Goal: Transaction & Acquisition: Purchase product/service

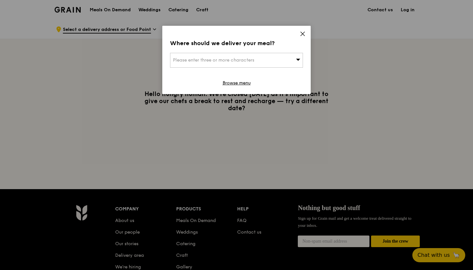
click at [264, 52] on div "Where should we deliver your meal? Please enter three or more characters Browse…" at bounding box center [236, 60] width 148 height 68
click at [259, 61] on div "Please enter three or more characters" at bounding box center [236, 60] width 133 height 15
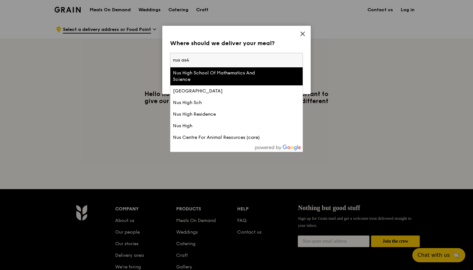
click at [241, 62] on input "nus as4" at bounding box center [236, 60] width 132 height 14
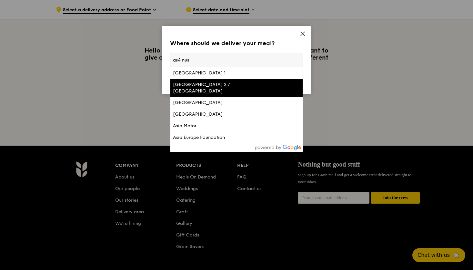
scroll to position [12, 0]
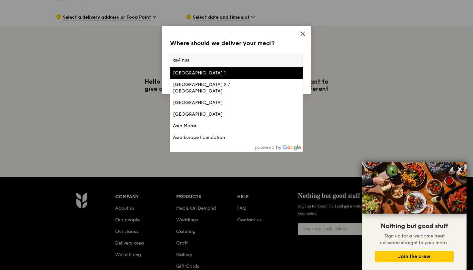
click at [249, 60] on input "as4 nus" at bounding box center [236, 60] width 132 height 14
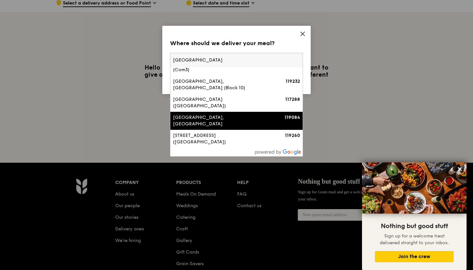
scroll to position [32, 0]
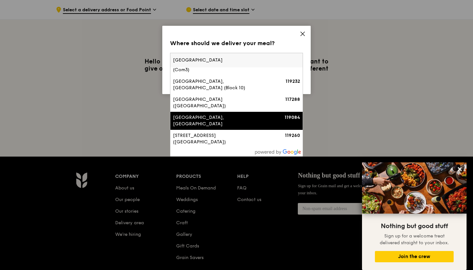
type input "[GEOGRAPHIC_DATA]"
click at [237, 125] on div "[GEOGRAPHIC_DATA], [GEOGRAPHIC_DATA]" at bounding box center [221, 121] width 96 height 13
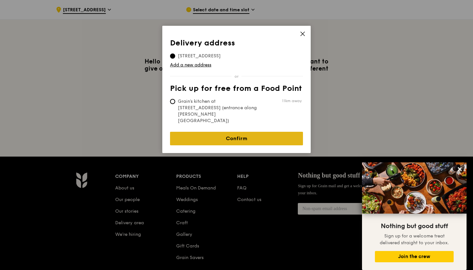
click at [245, 132] on link "Confirm" at bounding box center [236, 139] width 133 height 14
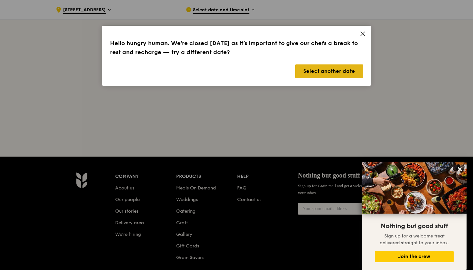
click at [309, 72] on button "Select another date" at bounding box center [329, 72] width 68 height 14
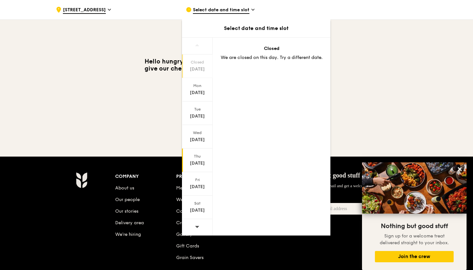
click at [196, 160] on div "[DATE]" at bounding box center [197, 161] width 31 height 24
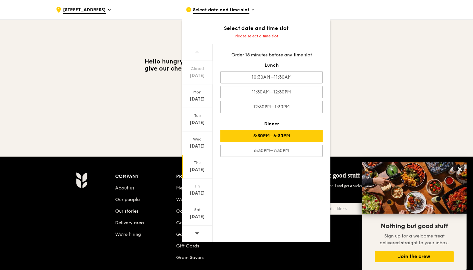
click at [274, 133] on div "5:30PM–6:30PM" at bounding box center [271, 136] width 102 height 12
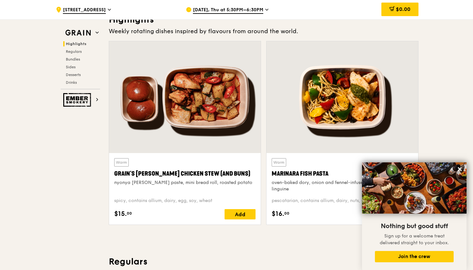
scroll to position [201, 0]
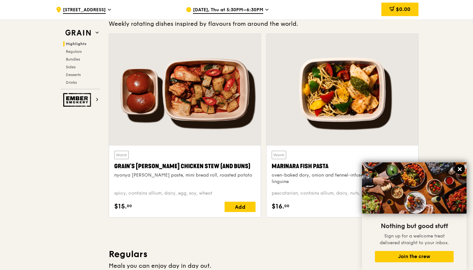
click at [460, 169] on icon at bounding box center [460, 169] width 6 height 6
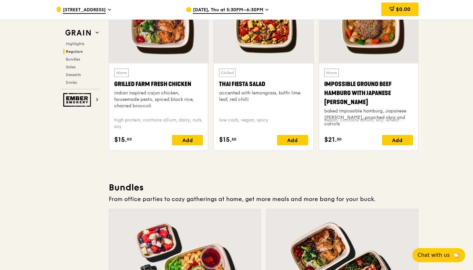
scroll to position [707, 0]
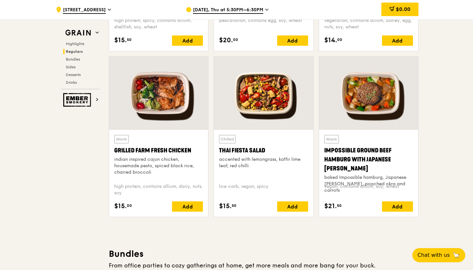
click at [156, 108] on div at bounding box center [158, 93] width 99 height 73
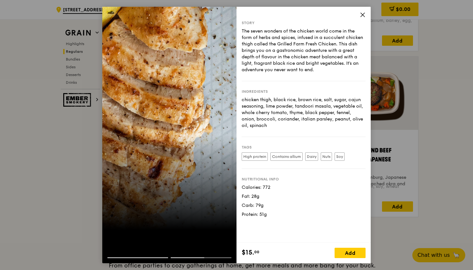
click at [365, 13] on icon at bounding box center [363, 15] width 6 height 6
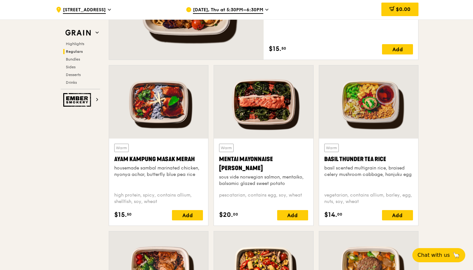
scroll to position [531, 0]
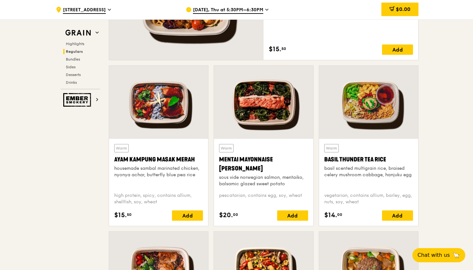
click at [143, 110] on div at bounding box center [158, 102] width 99 height 73
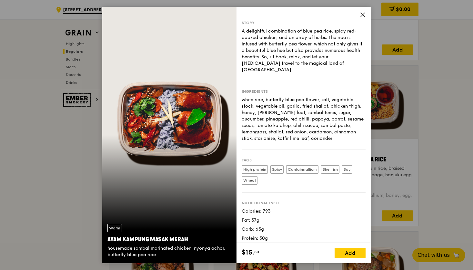
drag, startPoint x: 297, startPoint y: 32, endPoint x: 295, endPoint y: 74, distance: 41.4
click at [295, 74] on div "Story A delightful combination of blue pea rice, spicy red-cooked chicken, and …" at bounding box center [304, 50] width 124 height 61
click at [359, 14] on div "Story A delightful combination of blue pea rice, spicy red-cooked chicken, and …" at bounding box center [304, 125] width 134 height 236
click at [362, 13] on icon at bounding box center [363, 15] width 6 height 6
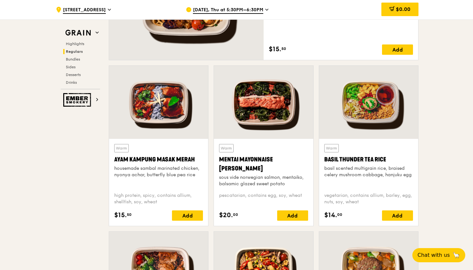
click at [346, 121] on div at bounding box center [368, 102] width 99 height 73
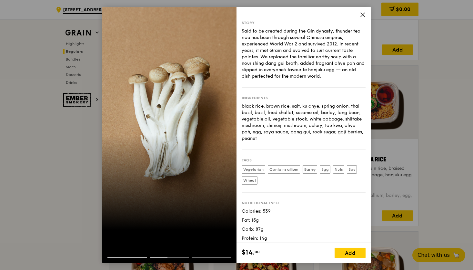
click at [363, 15] on icon at bounding box center [363, 15] width 4 height 4
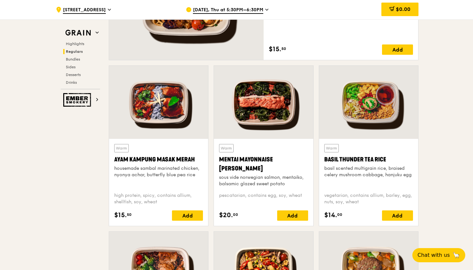
click at [355, 113] on div at bounding box center [368, 102] width 99 height 73
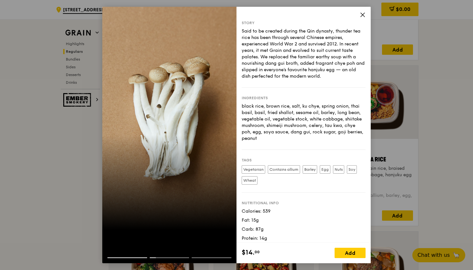
click at [360, 15] on icon at bounding box center [363, 15] width 6 height 6
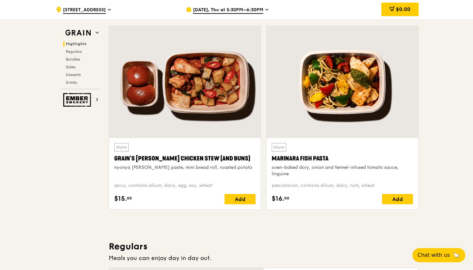
scroll to position [207, 0]
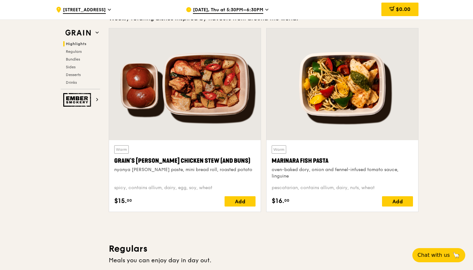
click at [203, 117] on div at bounding box center [185, 84] width 152 height 112
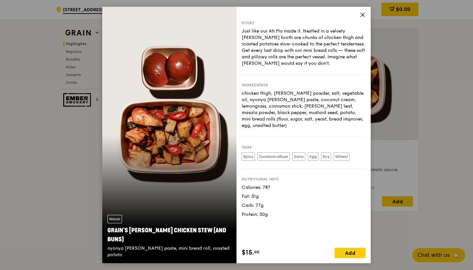
click at [362, 14] on icon at bounding box center [363, 15] width 4 height 4
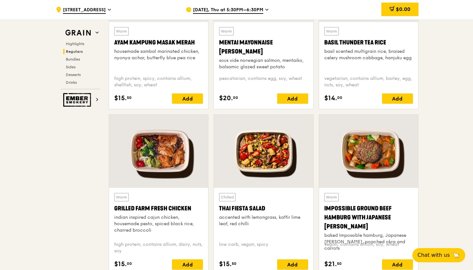
scroll to position [650, 0]
